Goal: Check status: Check status

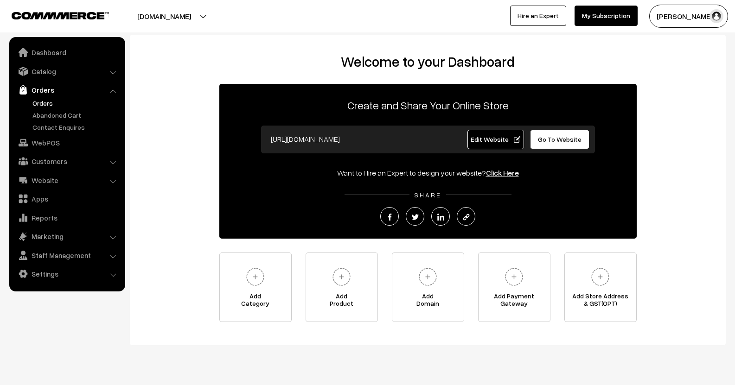
click at [31, 106] on link "Orders" at bounding box center [76, 103] width 92 height 10
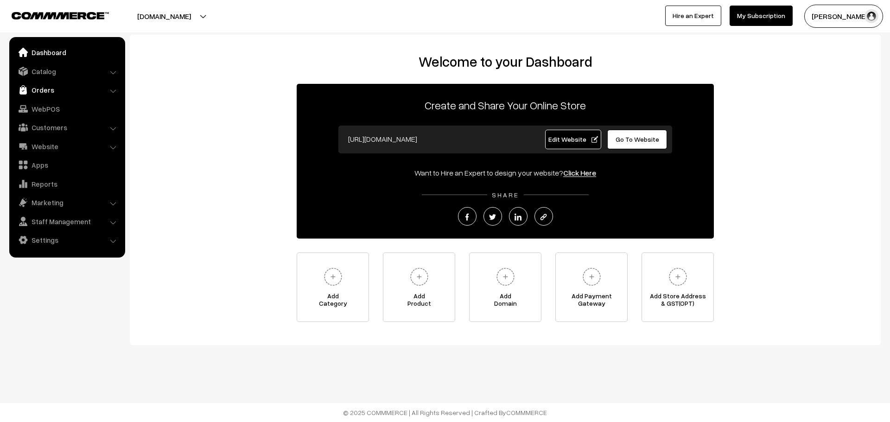
click at [42, 87] on link "Orders" at bounding box center [67, 90] width 110 height 17
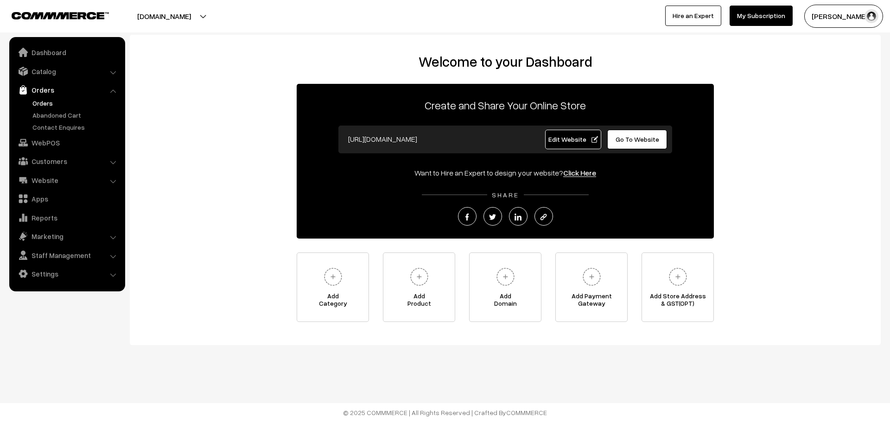
click at [45, 105] on link "Orders" at bounding box center [76, 103] width 92 height 10
